Goal: Find specific page/section: Find specific page/section

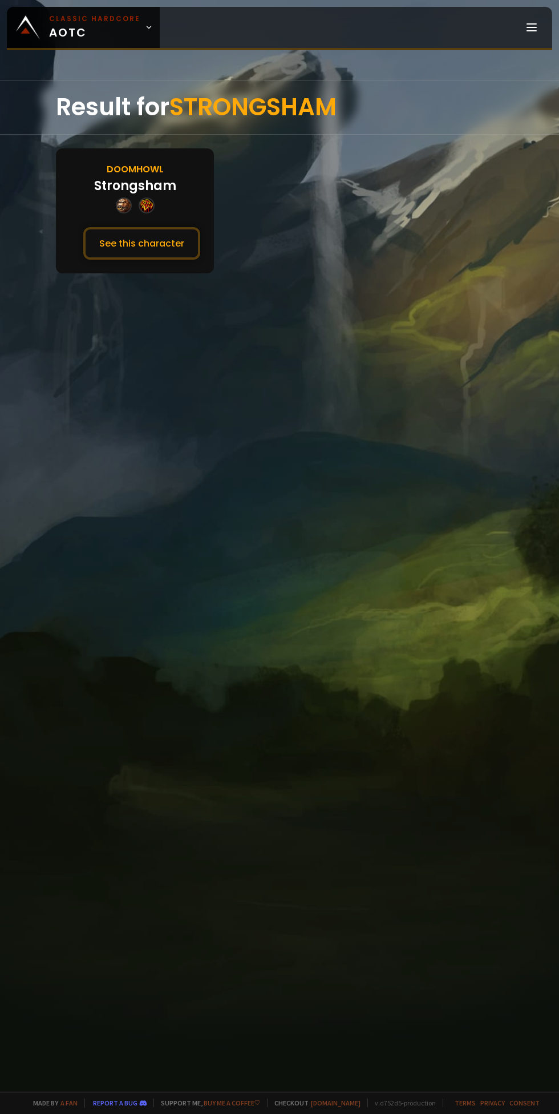
click at [117, 228] on button "See this character" at bounding box center [141, 243] width 117 height 33
click at [142, 242] on button "See this character" at bounding box center [141, 243] width 117 height 33
click at [141, 252] on button "See this character" at bounding box center [141, 243] width 117 height 33
